Goal: Information Seeking & Learning: Learn about a topic

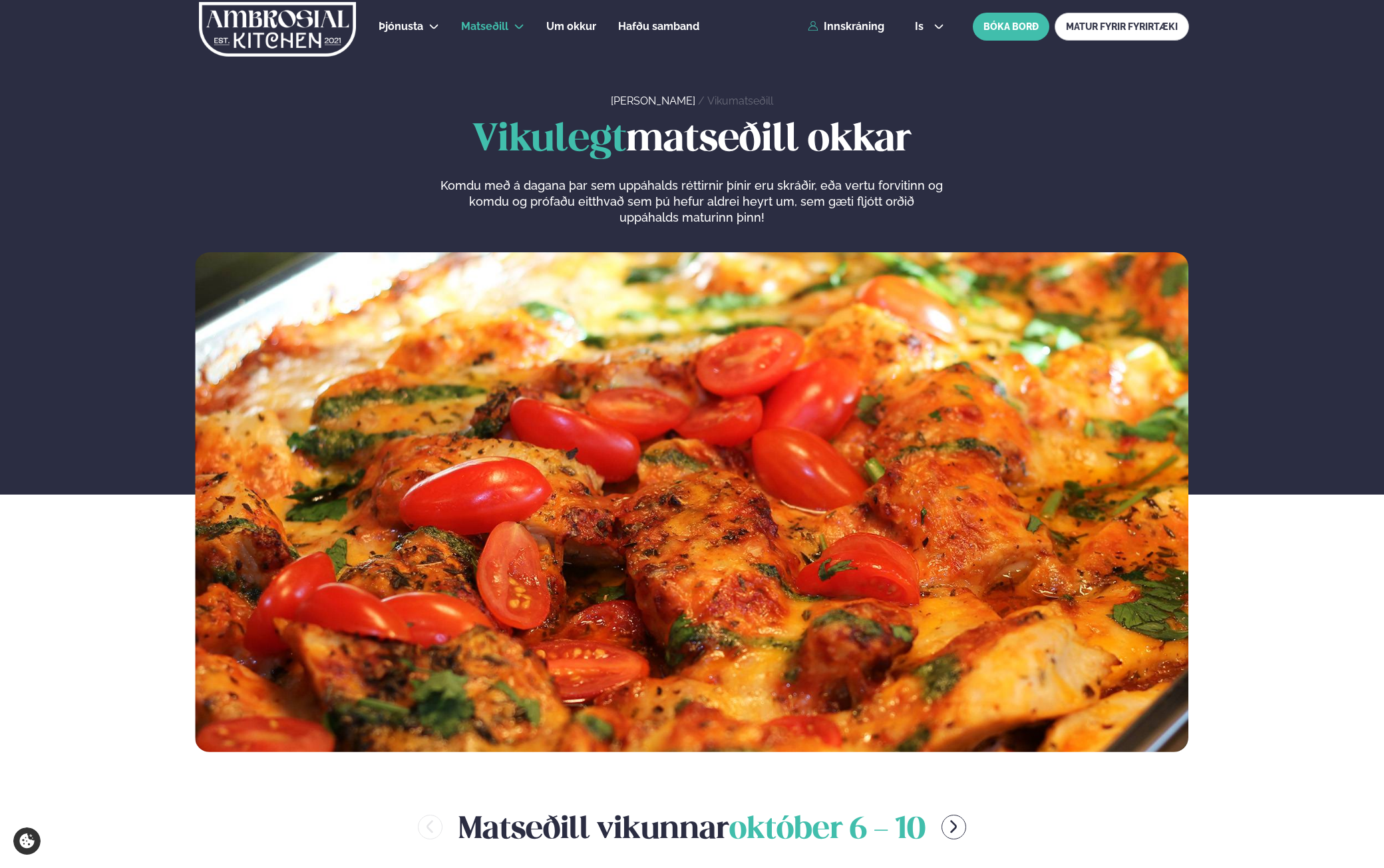
scroll to position [532, 0]
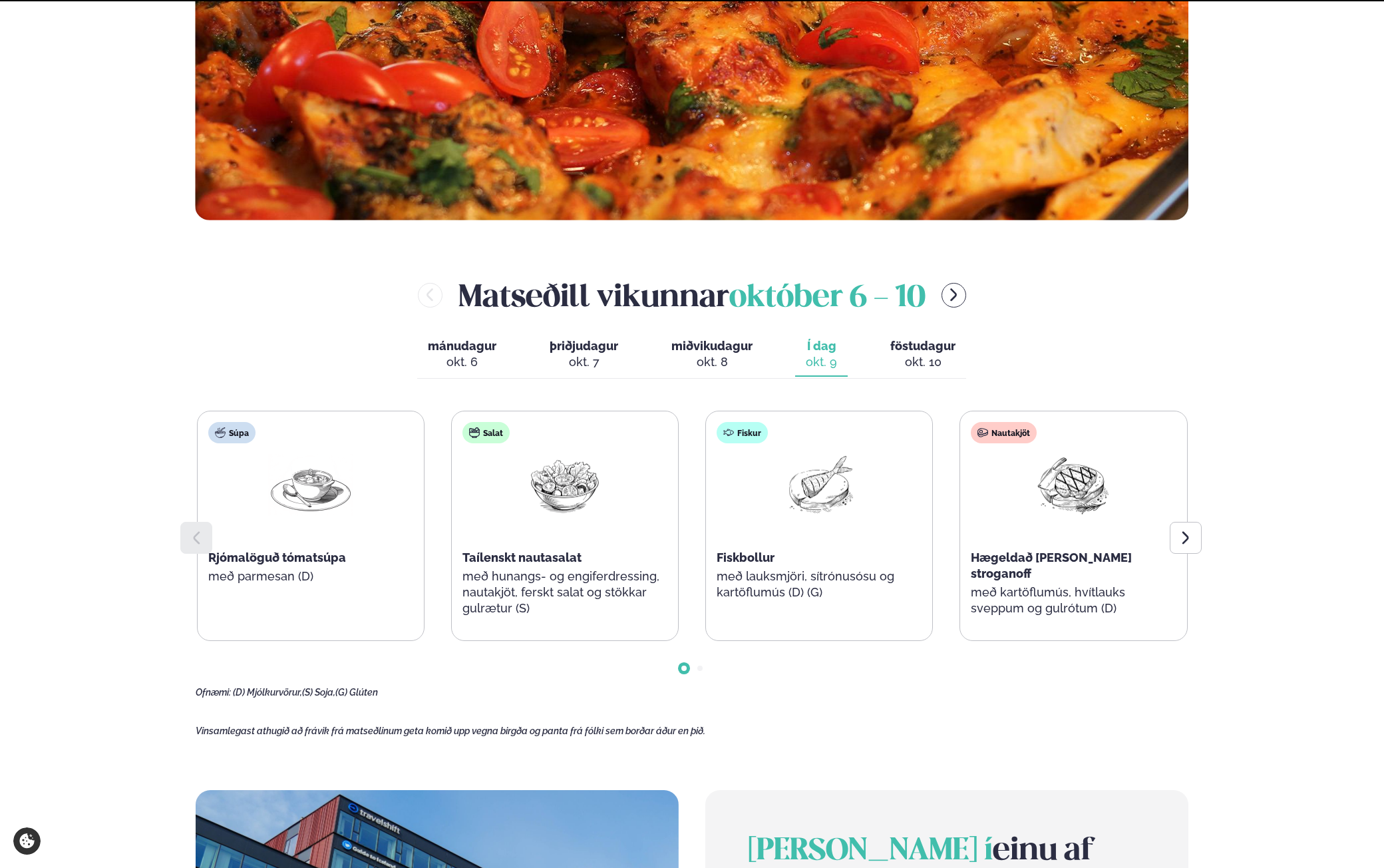
scroll to position [532, 0]
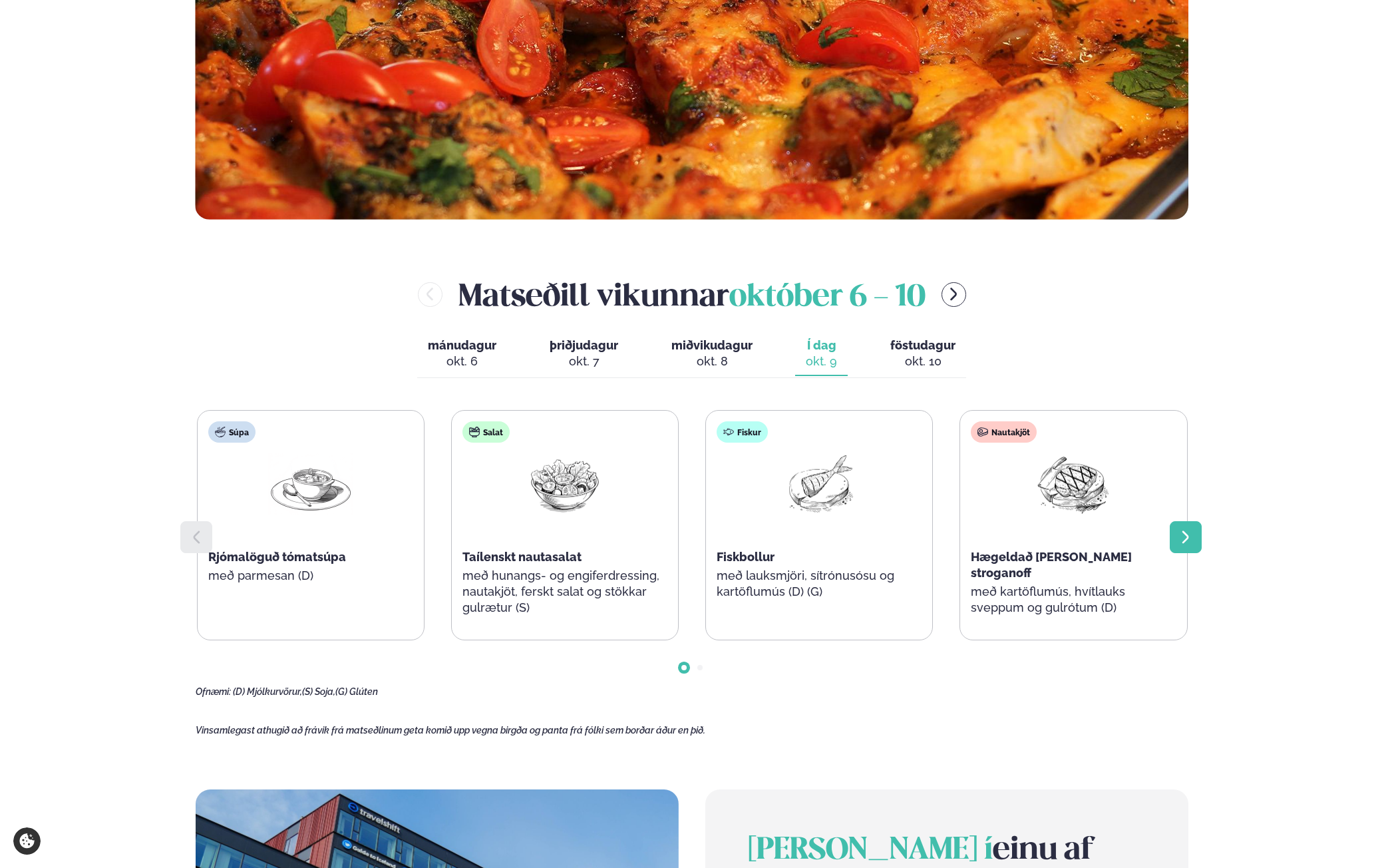
click at [1189, 547] on div at bounding box center [1186, 537] width 32 height 32
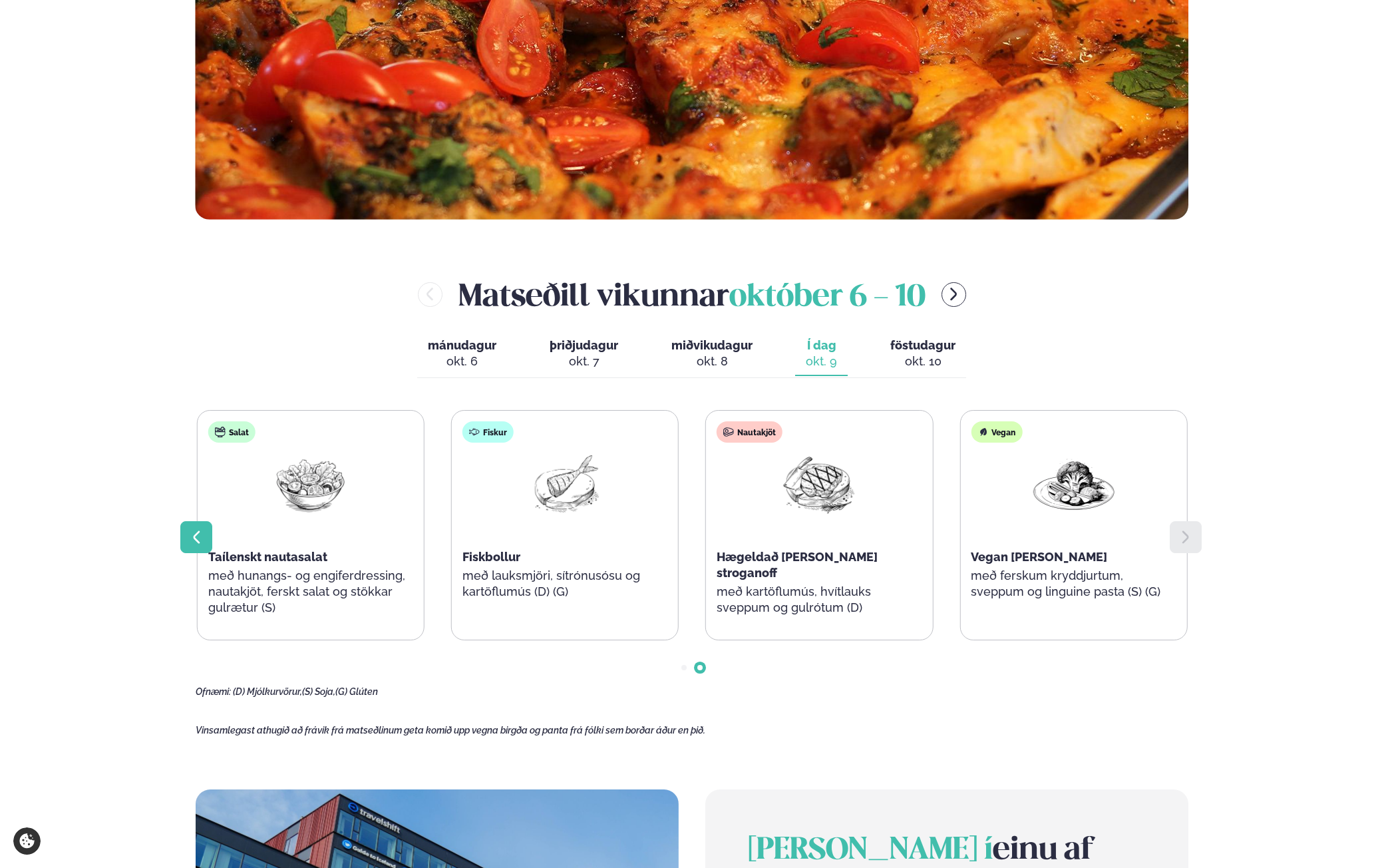
click at [203, 543] on icon at bounding box center [196, 537] width 16 height 16
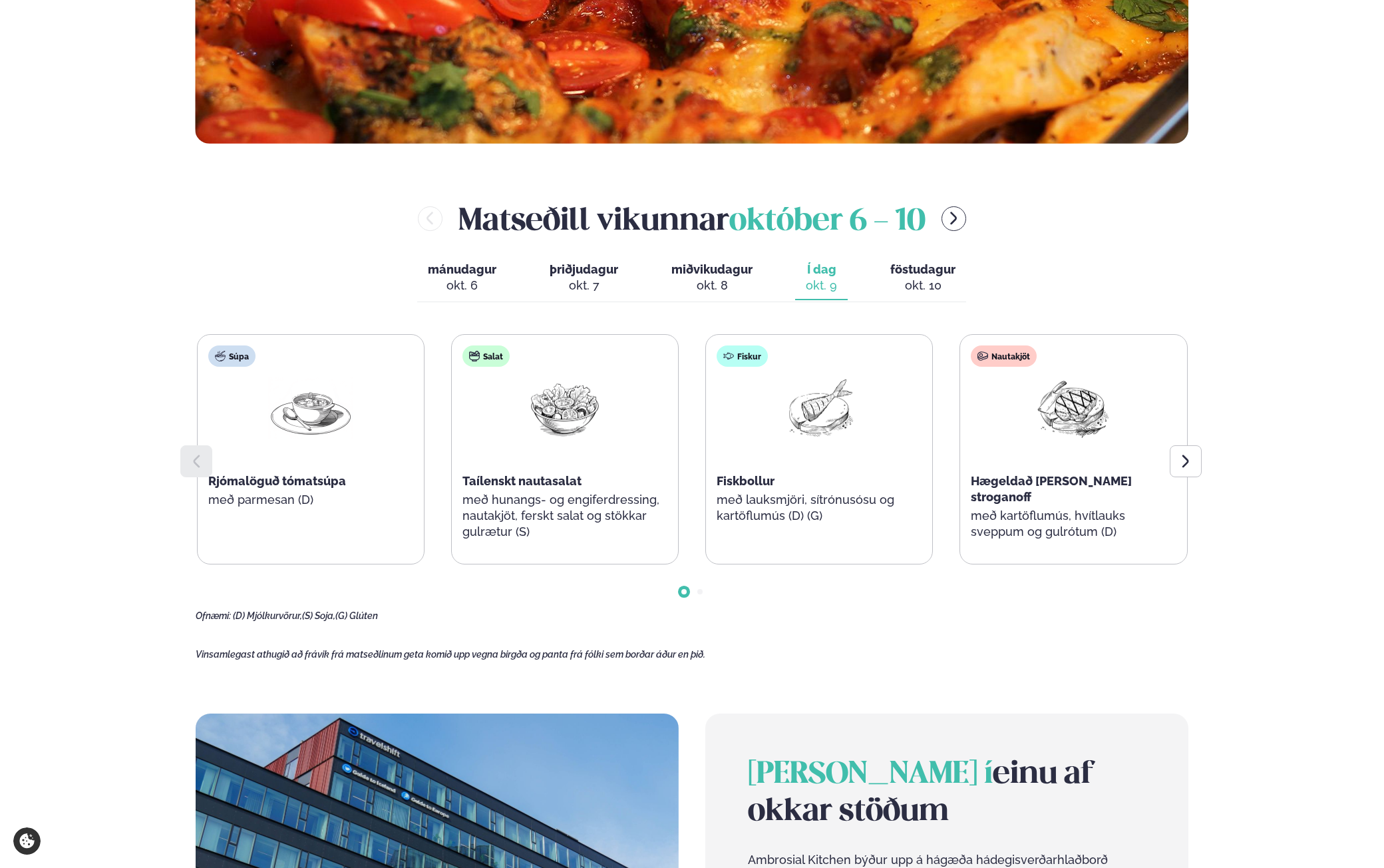
scroll to position [603, 0]
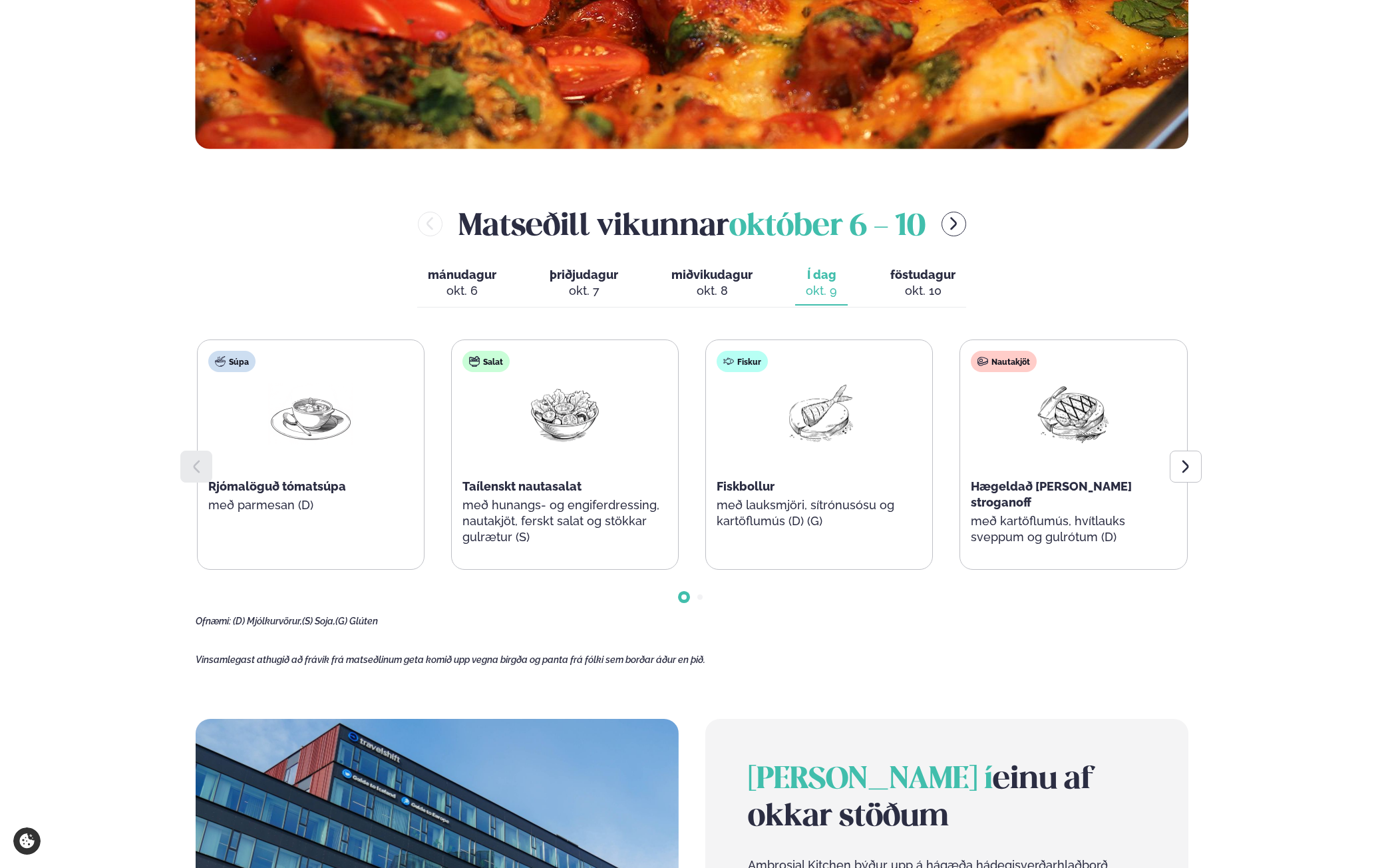
drag, startPoint x: 200, startPoint y: 468, endPoint x: 375, endPoint y: 460, distance: 175.2
click at [200, 469] on icon at bounding box center [196, 466] width 16 height 16
click at [1174, 452] on div at bounding box center [1186, 466] width 32 height 32
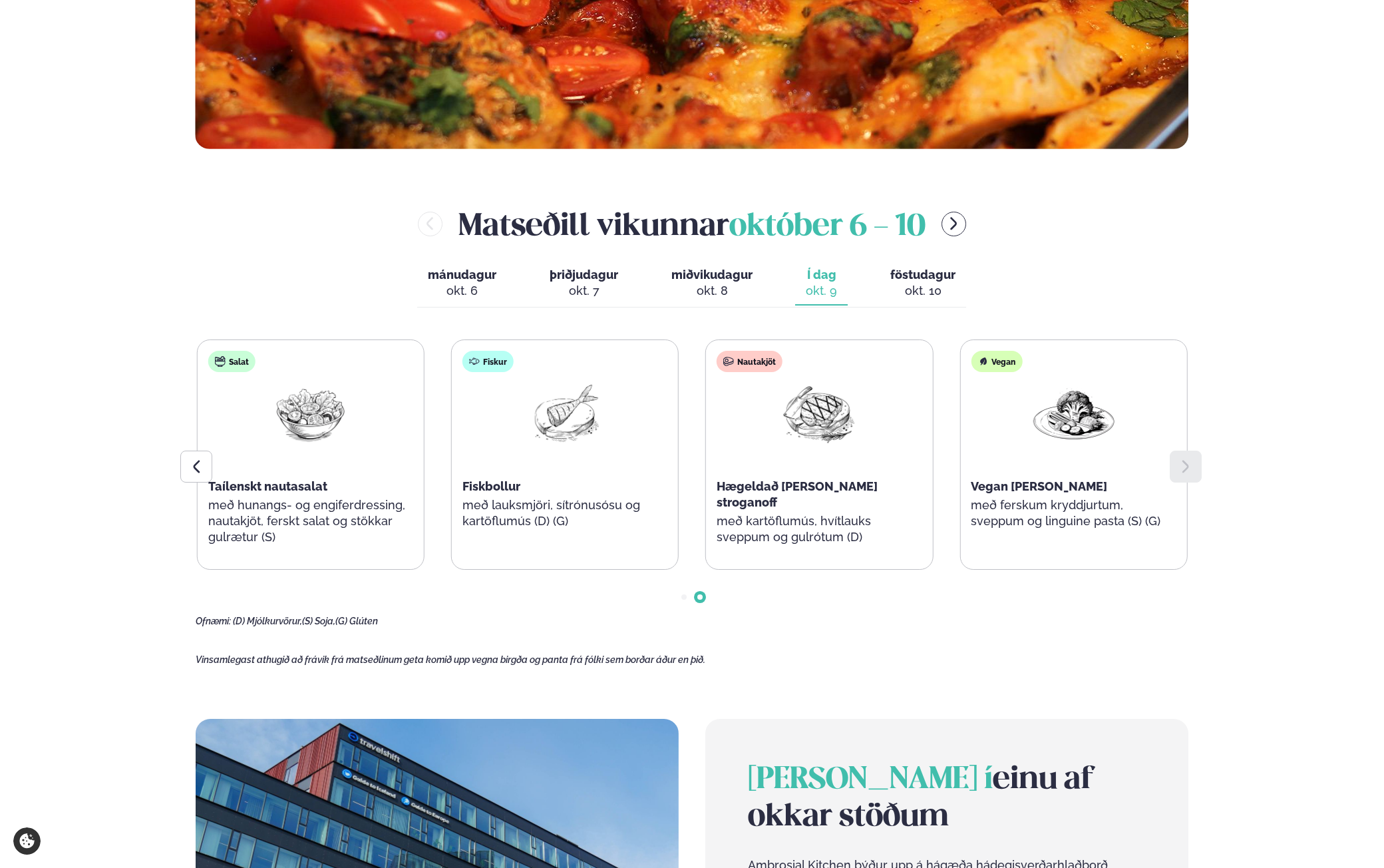
drag, startPoint x: 163, startPoint y: 337, endPoint x: 131, endPoint y: 6, distance: 332.5
click at [163, 337] on main "Heim / Vikumatseðill Vikulegt matseðill okkar Komdu með á dagana þar sem uppáha…" at bounding box center [692, 430] width 1073 height 2067
click at [1192, 477] on div at bounding box center [1186, 466] width 32 height 32
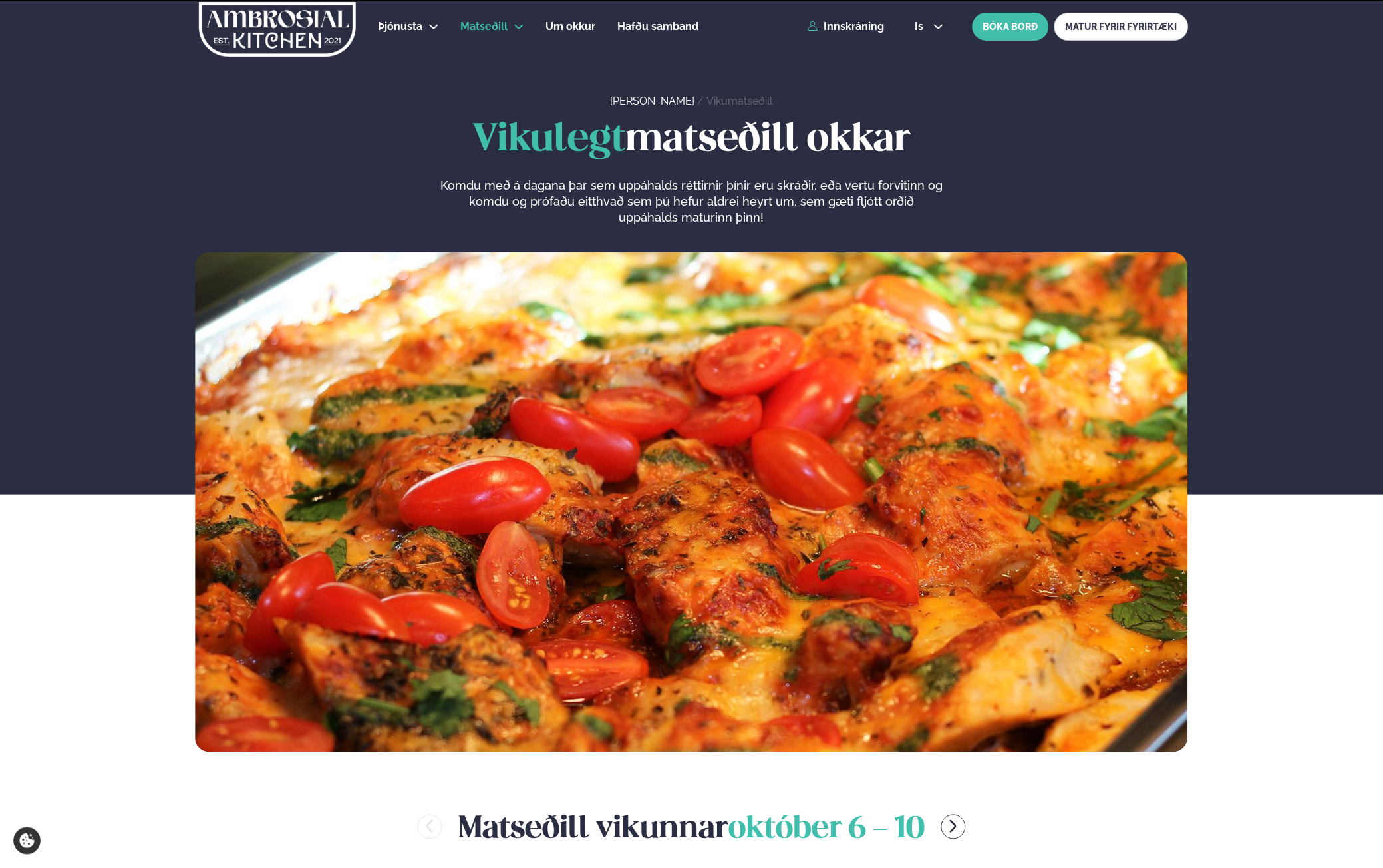
scroll to position [786, 0]
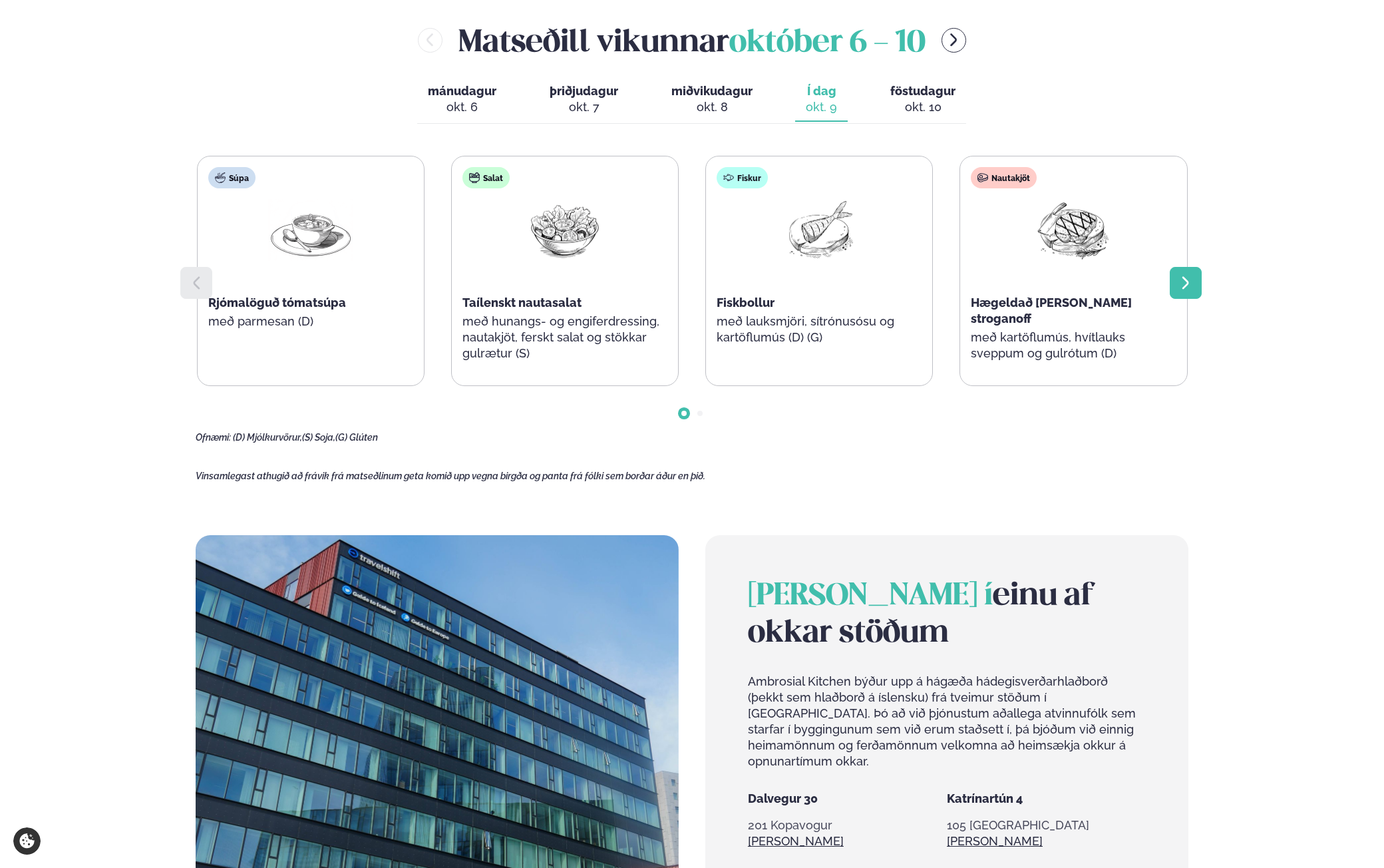
click at [1170, 274] on div at bounding box center [1186, 282] width 32 height 32
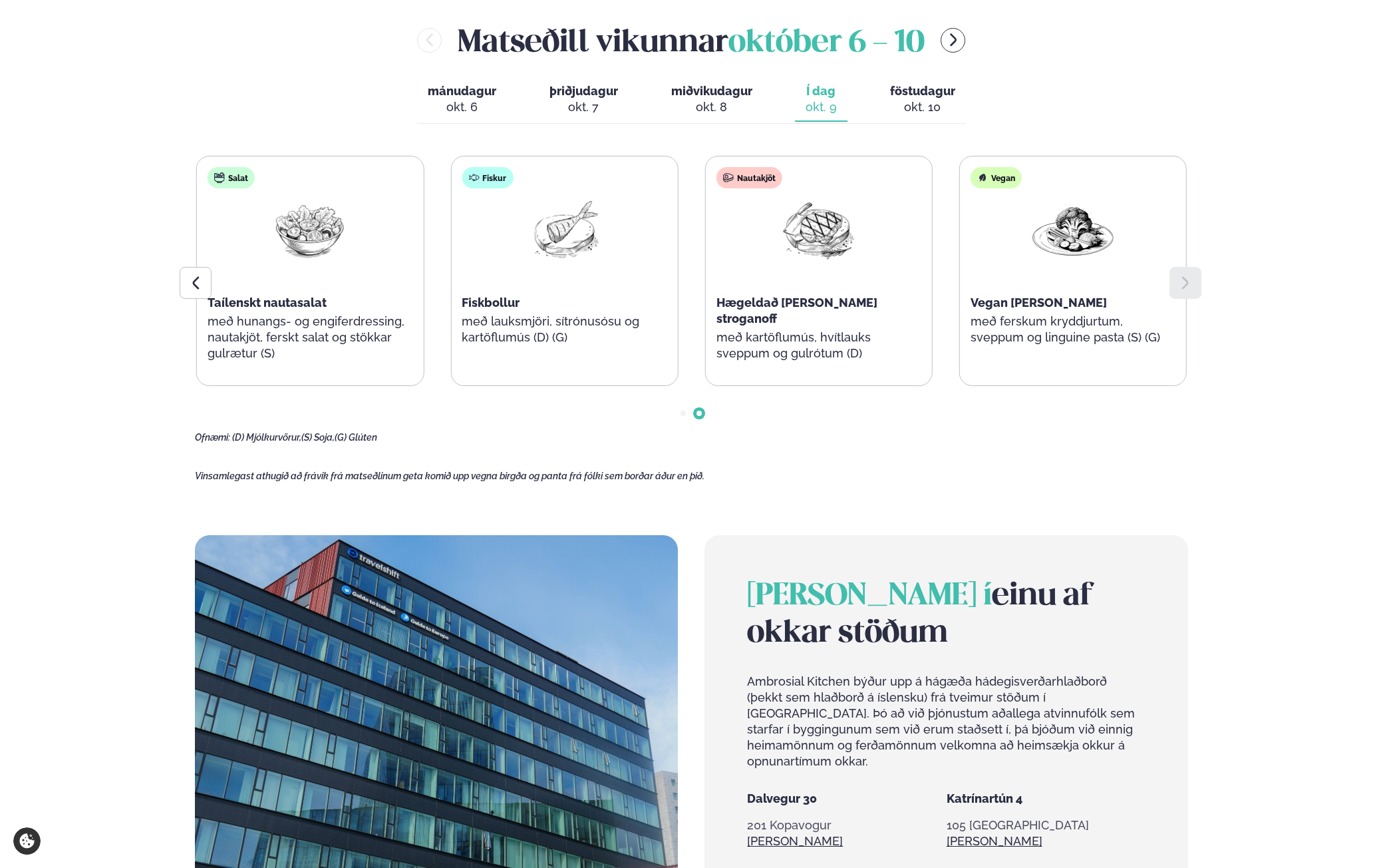
click at [54, 213] on div "Þjónusta Hádegismatur fyrir fyrirtæki Fyrirtækja veitingar Einkapartý Matseðill…" at bounding box center [691, 384] width 1383 height 2340
click at [301, 106] on div "Matseðill vikunnar október 6 - 10 mánudagur mán. okt. 6 þriðjudagur þri. okt. 7…" at bounding box center [691, 231] width 993 height 425
click at [180, 281] on div at bounding box center [195, 282] width 32 height 32
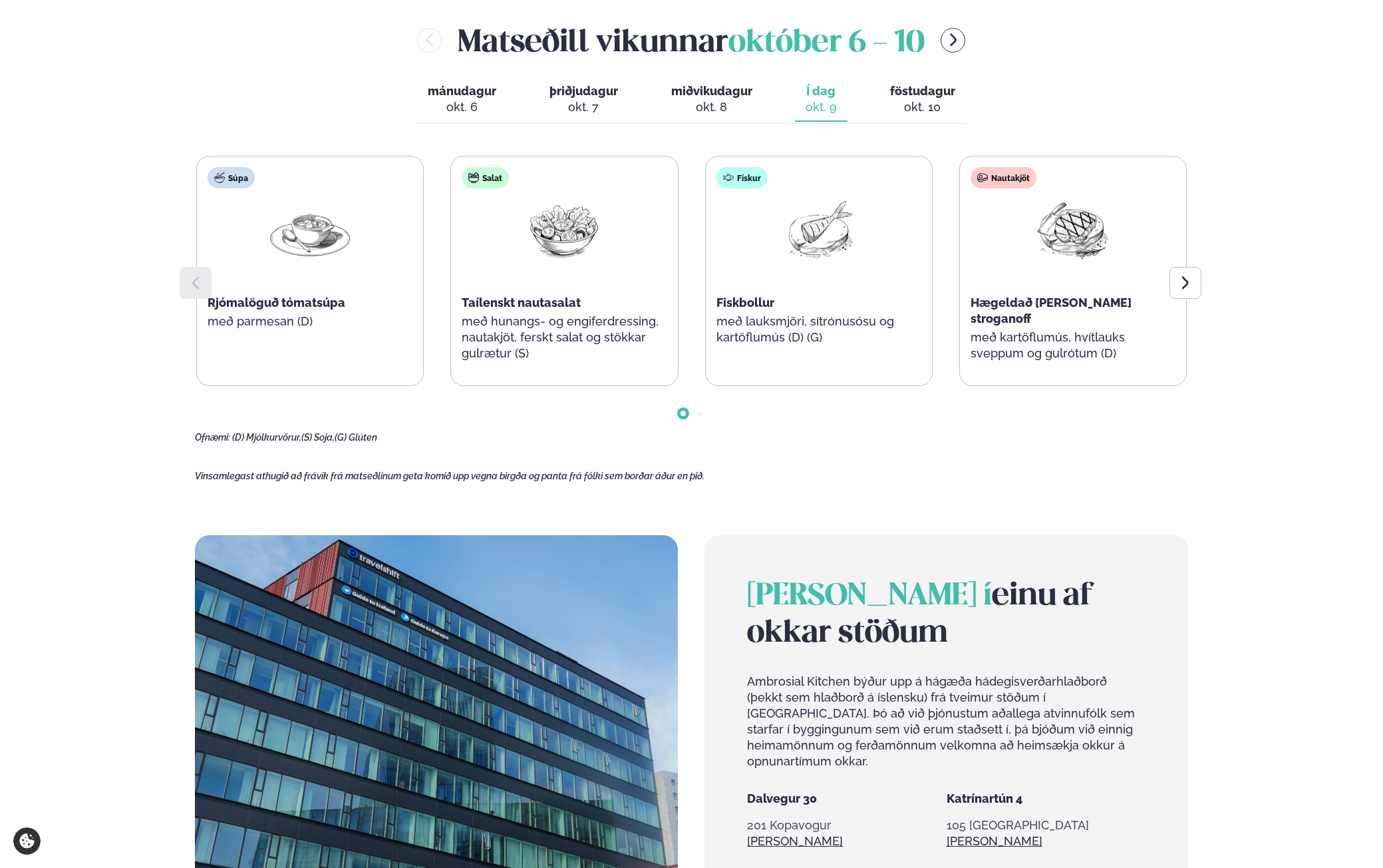
click at [864, 504] on main "Heim / Vikumatseðill Vikulegt matseðill okkar Komdu með á dagana þar sem uppáha…" at bounding box center [692, 246] width 1073 height 2067
click at [1182, 281] on icon at bounding box center [1186, 282] width 16 height 16
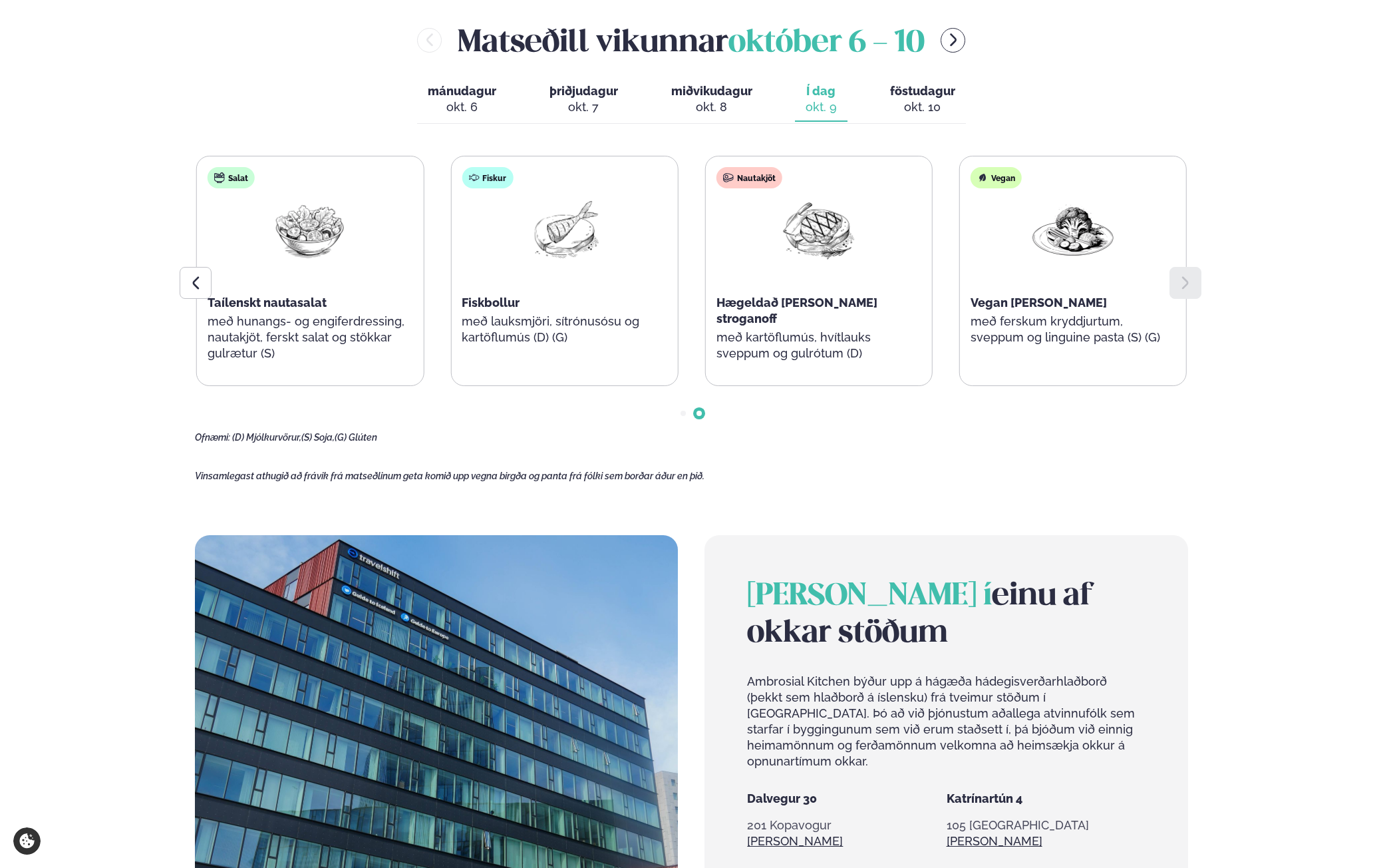
click at [929, 487] on main "Heim / Vikumatseðill Vikulegt matseðill okkar Komdu með á dagana þar sem uppáha…" at bounding box center [692, 246] width 1073 height 2067
